Goal: Contribute content

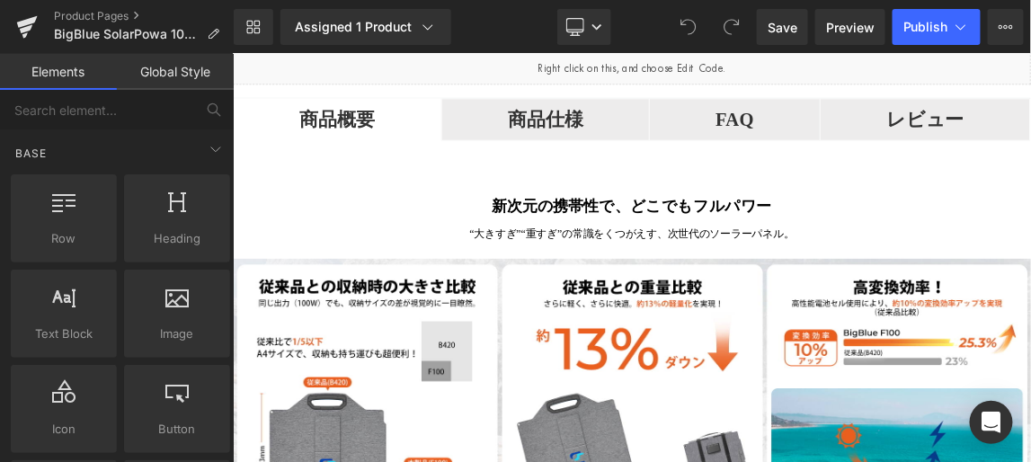
scroll to position [1143, 0]
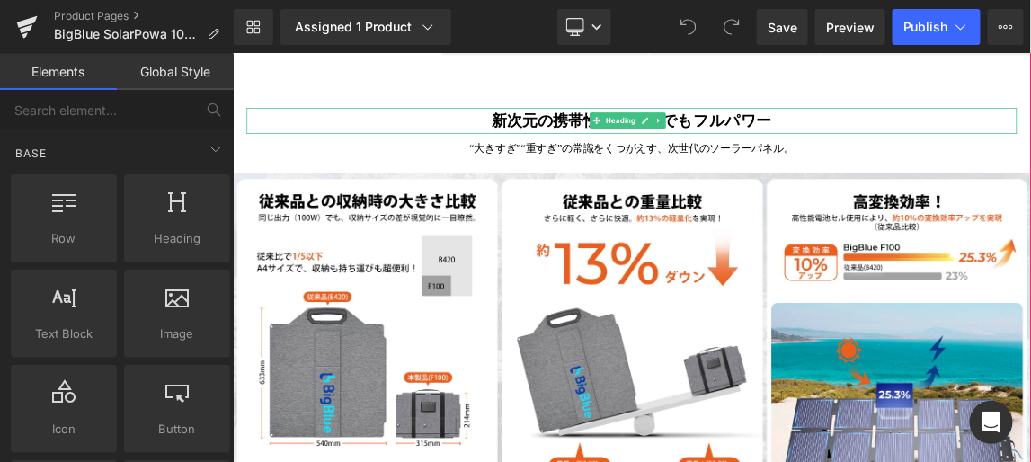
click at [591, 155] on b "新次元の携帯性で、どこでもフルパワー" at bounding box center [775, 144] width 381 height 22
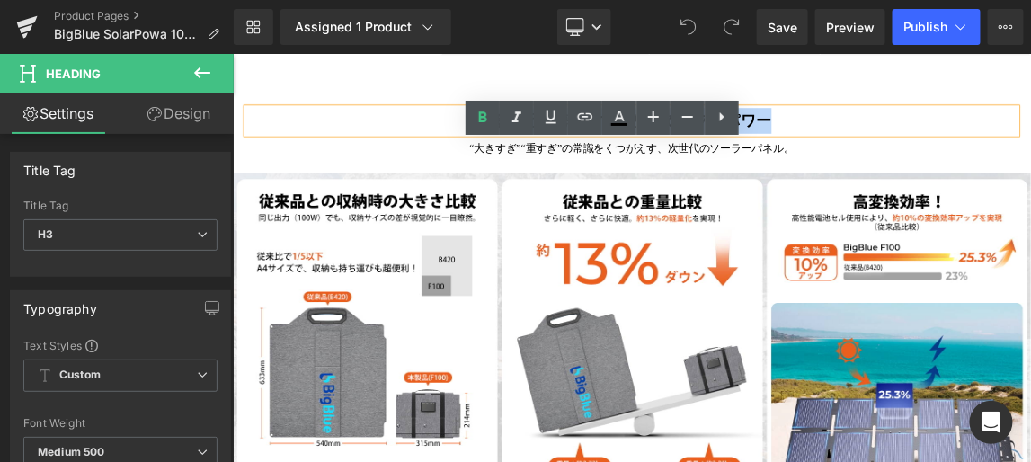
drag, startPoint x: 586, startPoint y: 191, endPoint x: 953, endPoint y: 195, distance: 366.7
click at [953, 155] on b "新次元の携帯性で、どこでもフルパワー" at bounding box center [775, 144] width 381 height 22
paste div
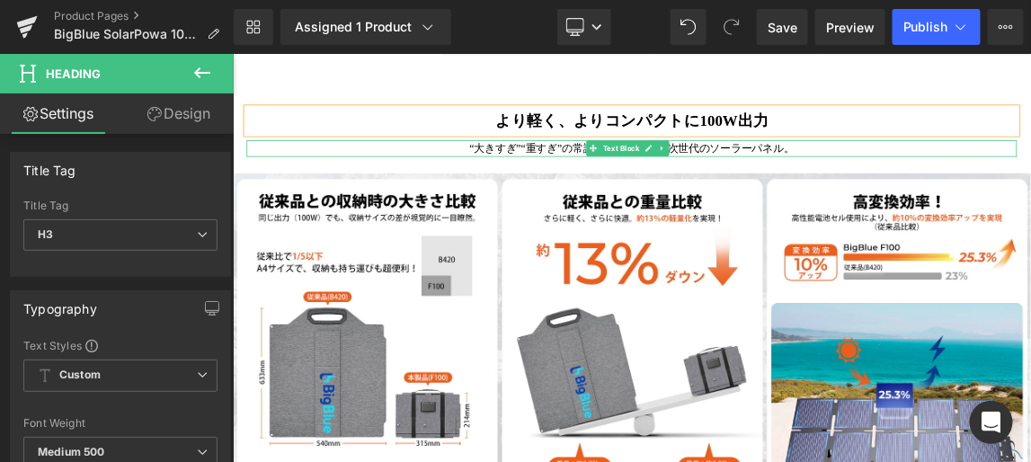
click at [541, 194] on p "“大きすぎ”“重すぎ”の常識をくつがえす、次世代のソーラーパネル。" at bounding box center [776, 182] width 1050 height 23
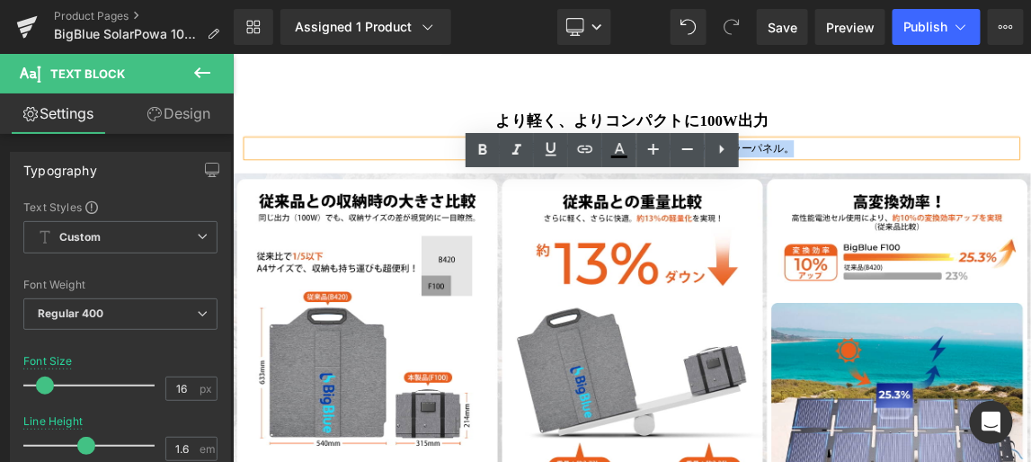
drag, startPoint x: 549, startPoint y: 228, endPoint x: 988, endPoint y: 235, distance: 438.6
click at [988, 194] on p "“大きすぎ”“重すぎ”の常識をくつがえす、次世代のソーラーパネル。" at bounding box center [776, 182] width 1050 height 23
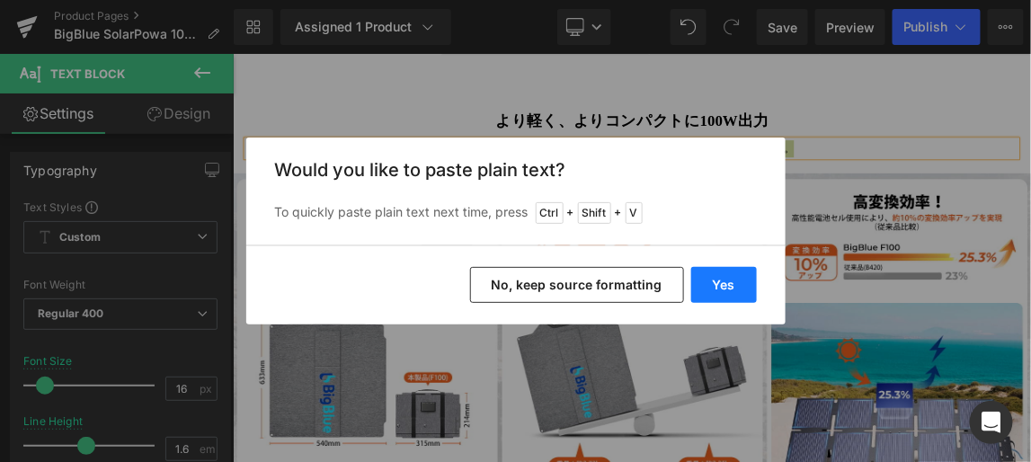
click at [722, 280] on button "Yes" at bounding box center [724, 285] width 66 height 36
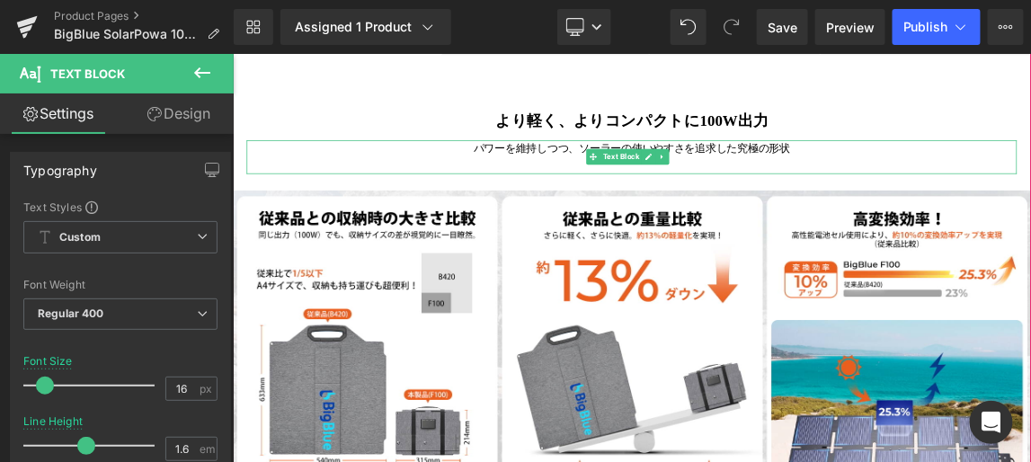
click at [901, 217] on p at bounding box center [776, 204] width 1050 height 23
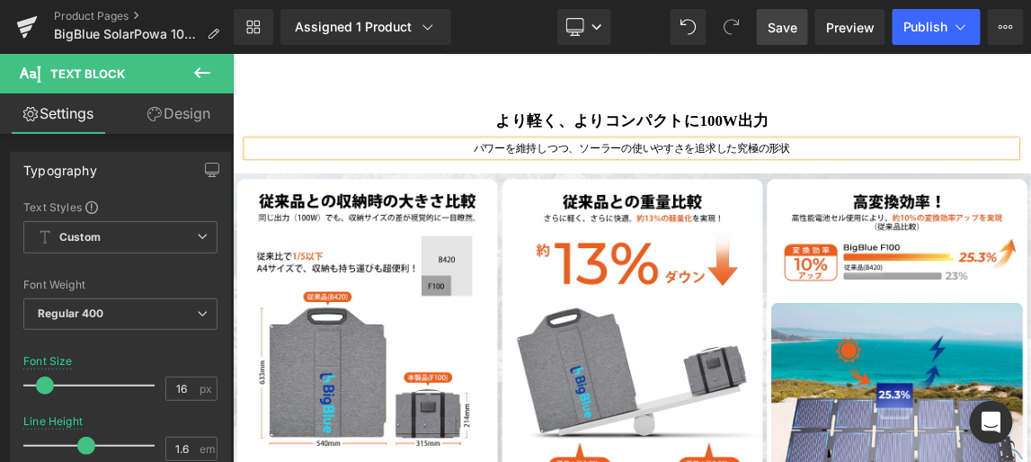
click at [781, 29] on span "Save" at bounding box center [782, 27] width 30 height 19
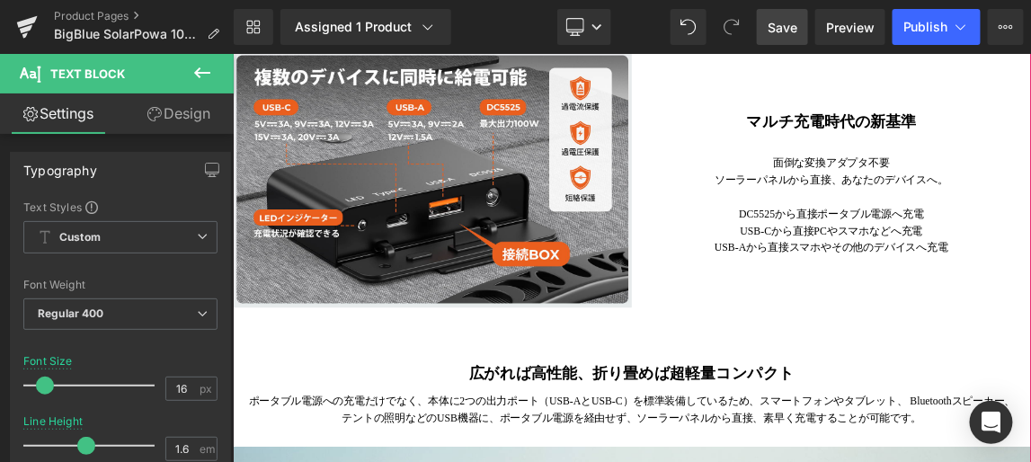
scroll to position [1878, 0]
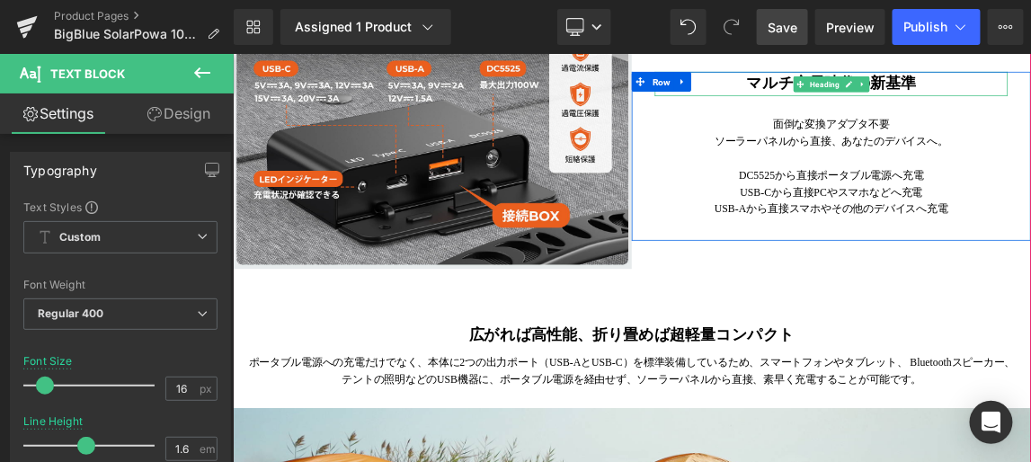
click at [948, 104] on strong "マルチ充電時代の新基準" at bounding box center [1047, 93] width 231 height 22
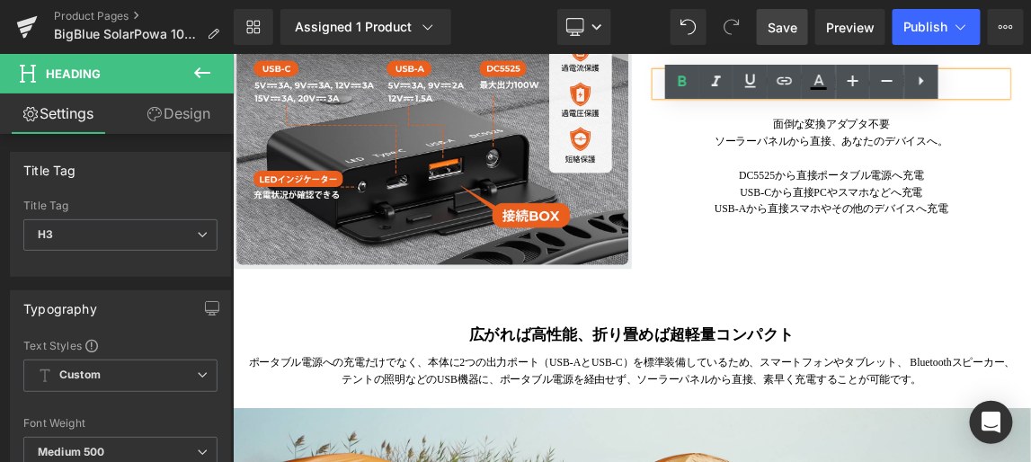
drag, startPoint x: 934, startPoint y: 142, endPoint x: 1167, endPoint y: 139, distance: 233.7
click at [1030, 111] on h3 "マルチ充電時代の新基準" at bounding box center [1047, 93] width 481 height 33
paste div
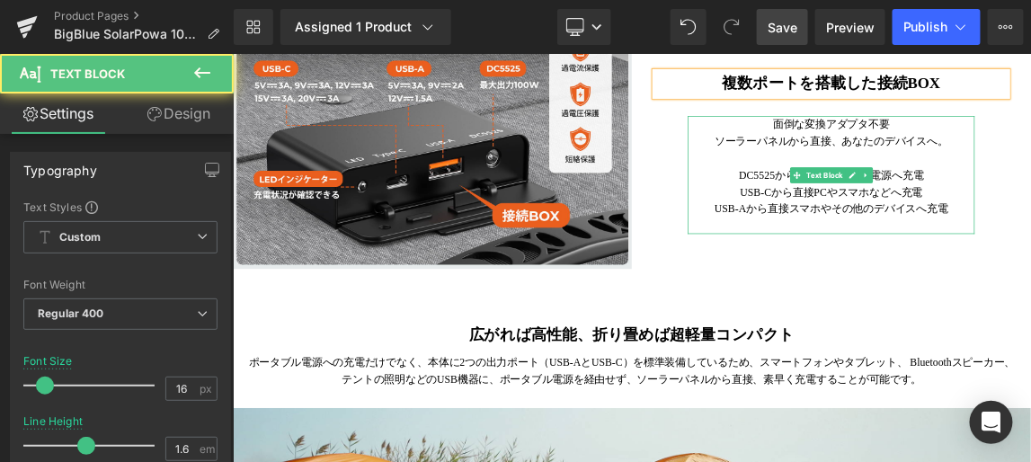
click at [1030, 276] on p "USB-Aから直接スマホやその他のデバイスへ充電" at bounding box center [1047, 264] width 391 height 23
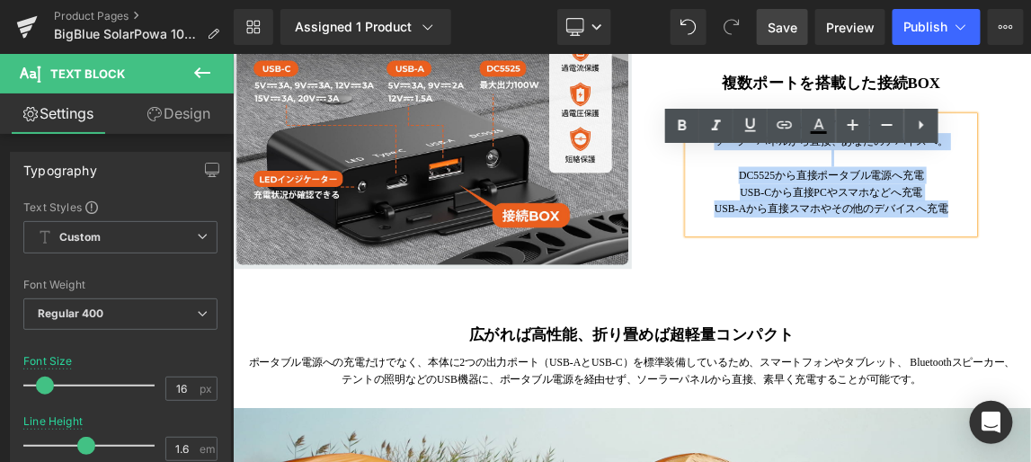
drag, startPoint x: 1197, startPoint y: 315, endPoint x: 940, endPoint y: 207, distance: 278.7
click at [940, 207] on div "面倒な変換アダプタ不要 ソーラーパネルから直接、あなたのデバイスへ。 DC5525から直接ポータブル電源へ充電 USB-Cから直接PCやスマホなどへ充電 US…" at bounding box center [1047, 217] width 391 height 161
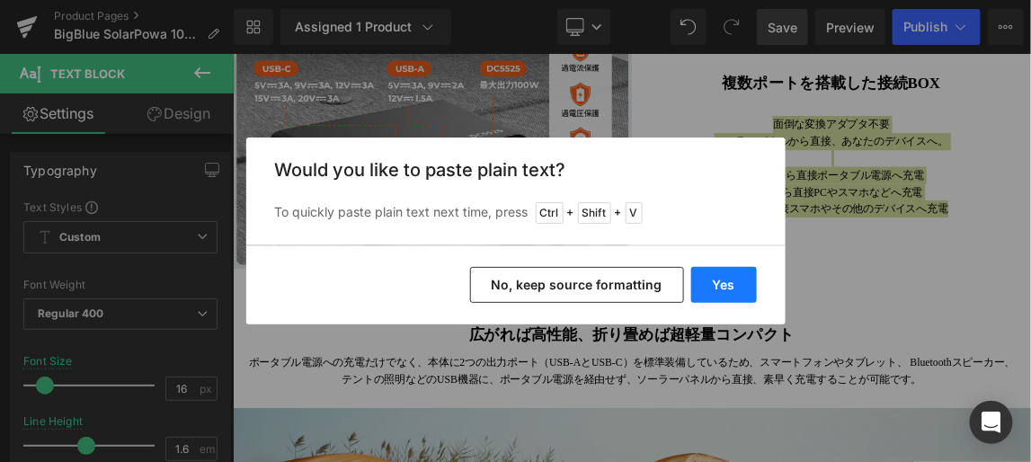
click at [733, 281] on button "Yes" at bounding box center [724, 285] width 66 height 36
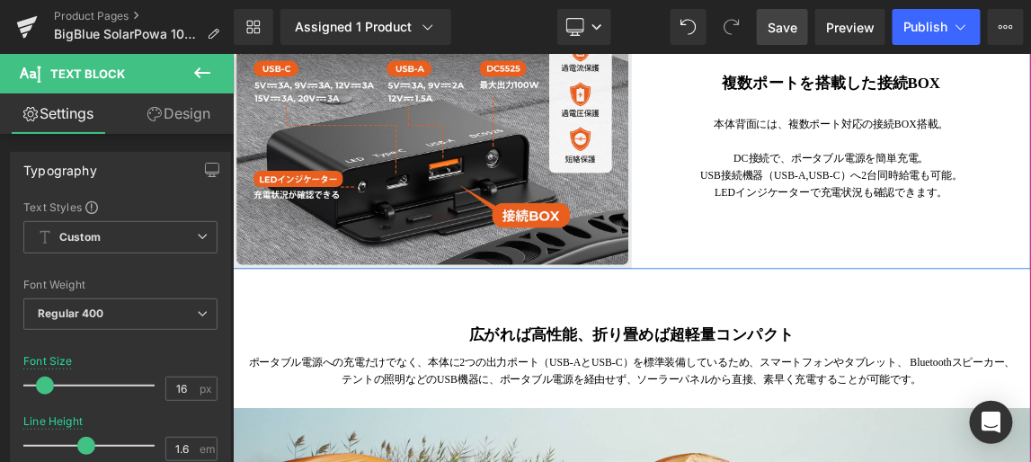
click at [1030, 341] on div "Image 複数ポートを搭載した接続BOX Heading 本体背面には、複数ポート対応の接続BOX搭載。  DC接続で、ポータブル電源を簡単充電。 U…" at bounding box center [775, 171] width 1087 height 350
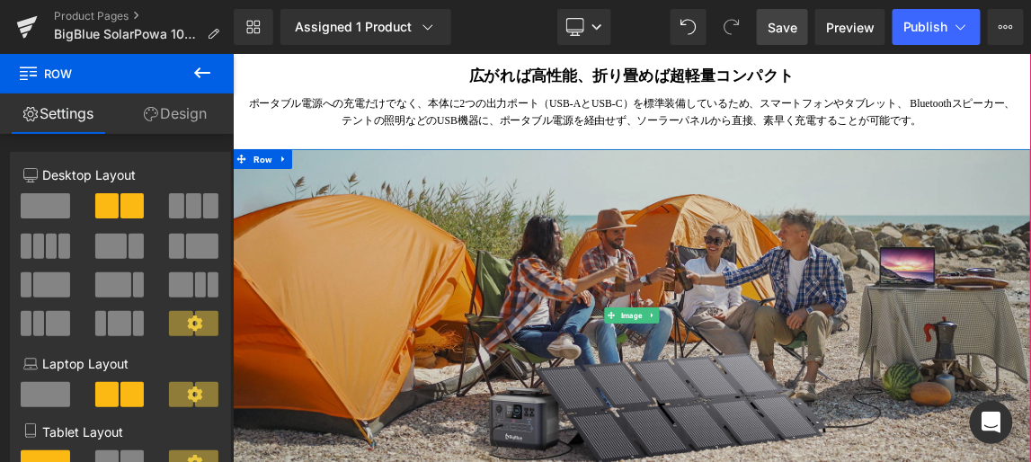
scroll to position [2205, 0]
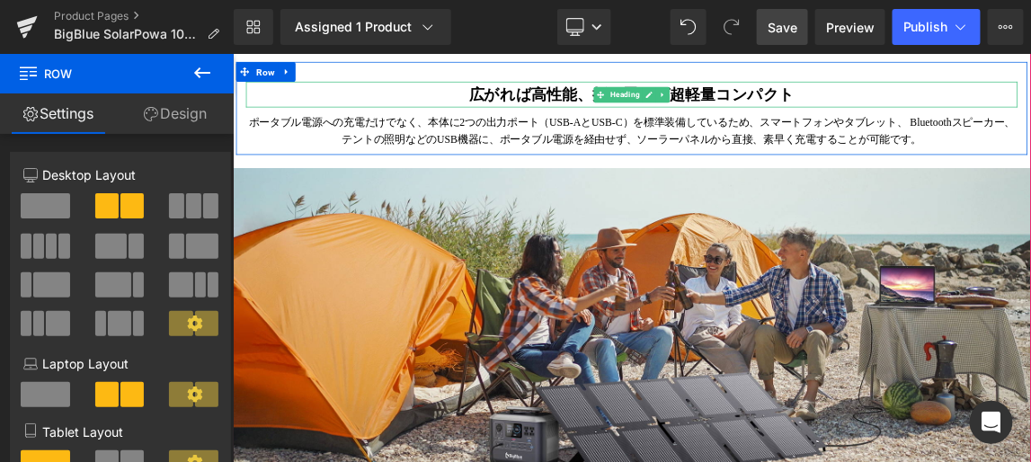
click at [554, 120] on strong "広がれば高性能、折り畳めば超軽量コンパクト" at bounding box center [776, 108] width 444 height 22
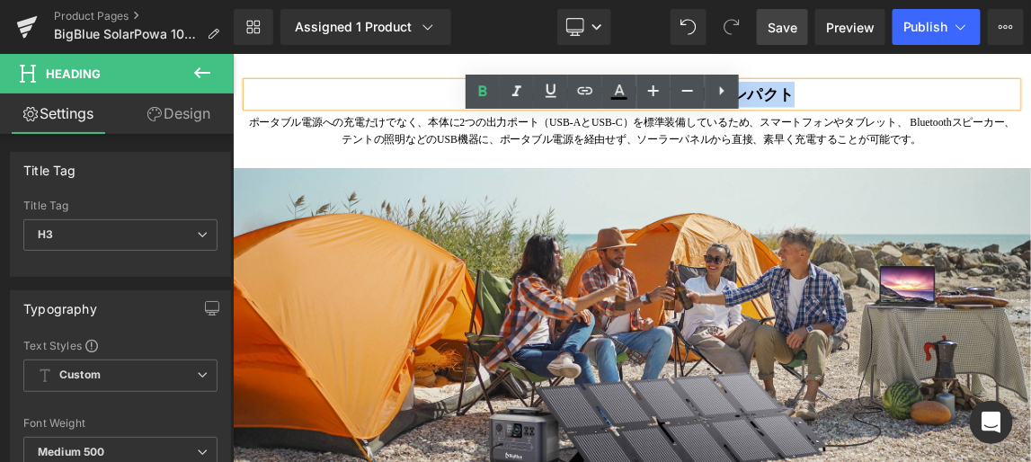
drag, startPoint x: 554, startPoint y: 157, endPoint x: 981, endPoint y: 156, distance: 427.8
click at [981, 120] on strong "広がれば高性能、折り畳めば超軽量コンパクト" at bounding box center [776, 108] width 444 height 22
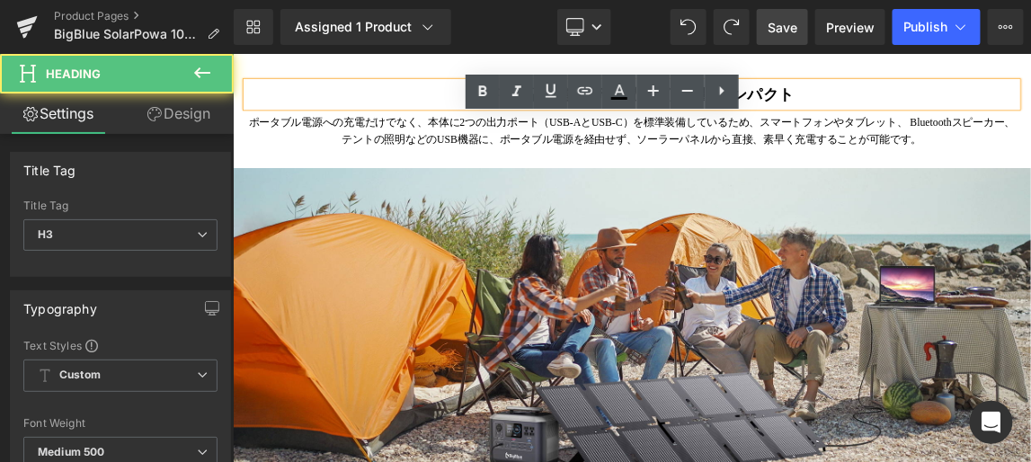
click at [992, 126] on h3 "広がれば高性能、折り畳めば超軽量コンパクト" at bounding box center [775, 108] width 1051 height 35
click at [990, 126] on h3 "広がれば高性能、折り畳めば超軽量コンパクト" at bounding box center [775, 108] width 1051 height 35
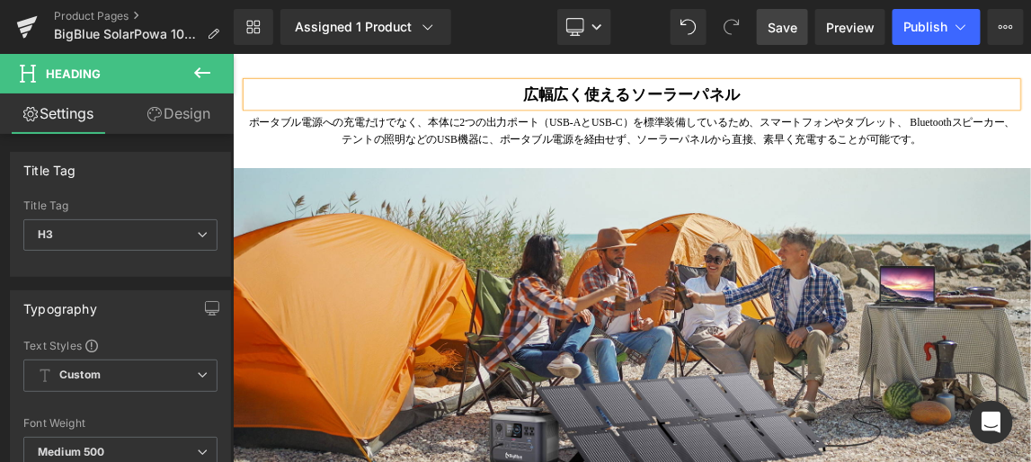
click at [642, 120] on strong "広幅広く使えるソーラーパネル" at bounding box center [775, 108] width 297 height 22
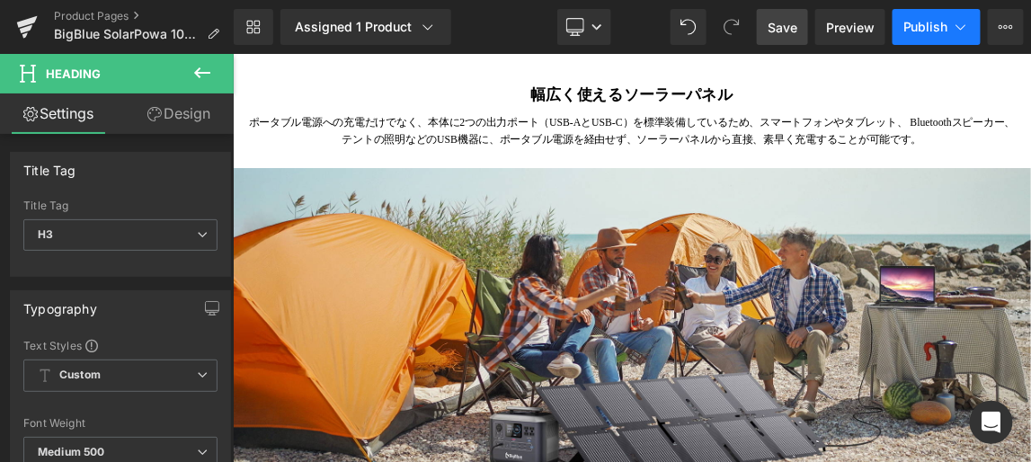
click at [939, 27] on span "Publish" at bounding box center [925, 27] width 45 height 14
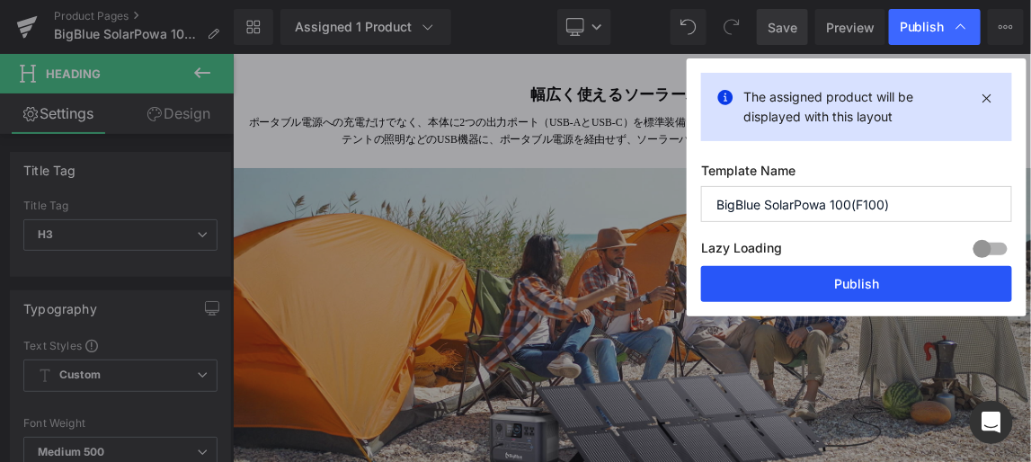
drag, startPoint x: 859, startPoint y: 287, endPoint x: 865, endPoint y: 554, distance: 267.0
click at [859, 287] on button "Publish" at bounding box center [856, 284] width 311 height 36
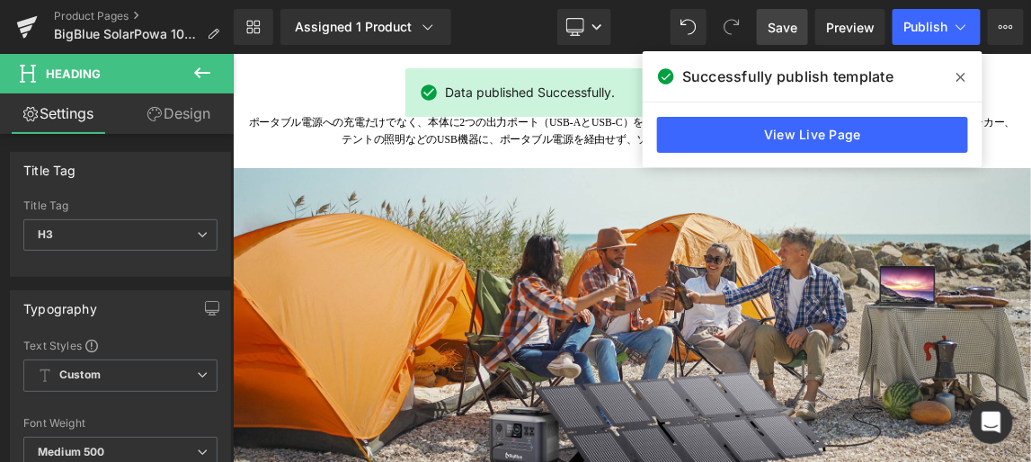
click at [964, 77] on icon at bounding box center [960, 77] width 9 height 14
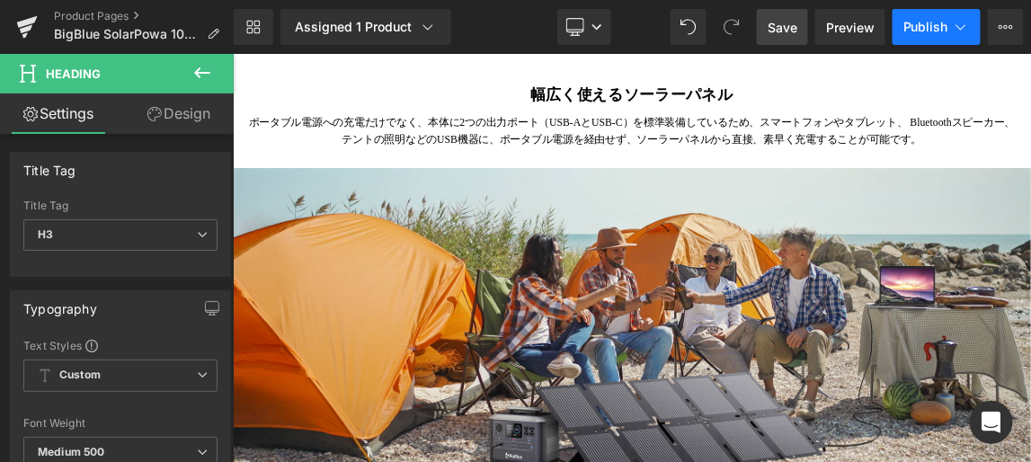
click at [915, 28] on span "Publish" at bounding box center [925, 27] width 45 height 14
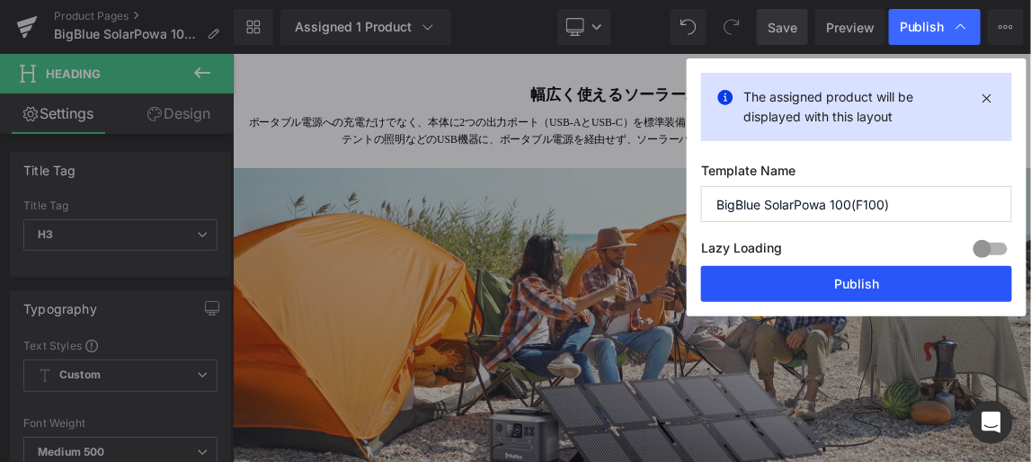
click at [863, 282] on button "Publish" at bounding box center [856, 284] width 311 height 36
